Goal: Use online tool/utility: Utilize a website feature to perform a specific function

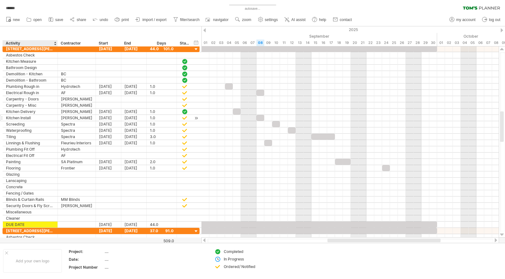
click at [184, 117] on div at bounding box center [185, 117] width 6 height 5
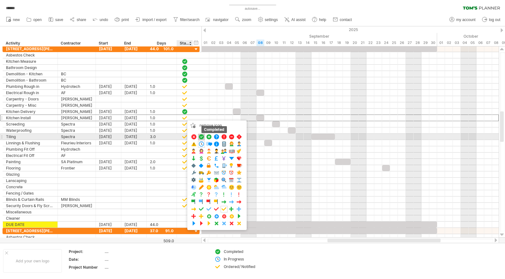
click at [202, 136] on span at bounding box center [201, 137] width 6 height 6
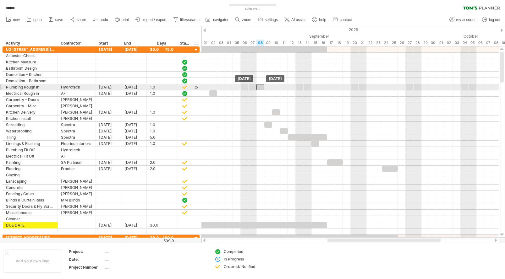
drag, startPoint x: 243, startPoint y: 87, endPoint x: 259, endPoint y: 87, distance: 16.0
click at [259, 87] on div at bounding box center [260, 87] width 8 height 6
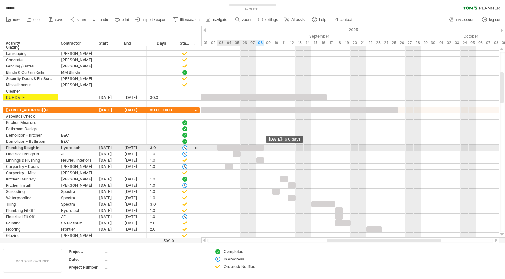
drag, startPoint x: 240, startPoint y: 148, endPoint x: 263, endPoint y: 148, distance: 22.9
click at [263, 148] on span at bounding box center [264, 148] width 3 height 6
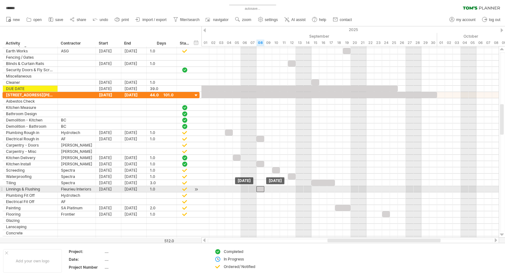
drag, startPoint x: 267, startPoint y: 189, endPoint x: 261, endPoint y: 190, distance: 6.3
click at [261, 190] on div at bounding box center [260, 189] width 8 height 6
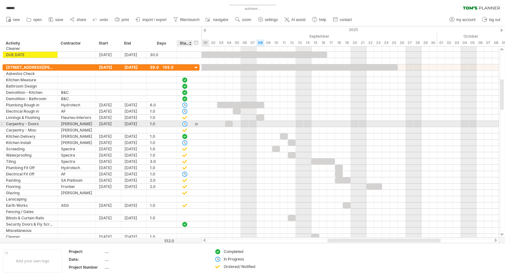
click at [185, 124] on div at bounding box center [185, 123] width 6 height 5
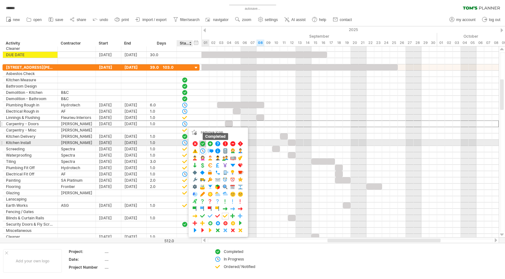
click at [201, 143] on span at bounding box center [202, 144] width 6 height 6
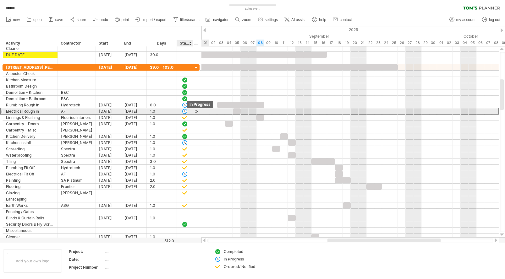
click at [183, 111] on div at bounding box center [185, 111] width 6 height 5
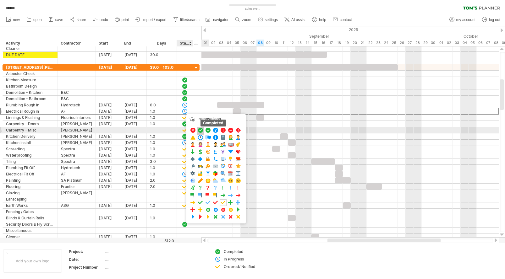
click at [199, 128] on span at bounding box center [200, 131] width 6 height 6
